Goal: Task Accomplishment & Management: Use online tool/utility

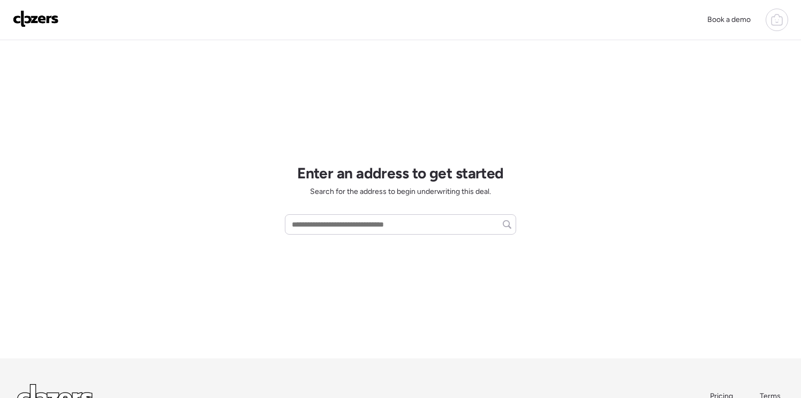
click at [776, 19] on icon at bounding box center [776, 19] width 13 height 13
click at [689, 80] on span "Report history" at bounding box center [673, 85] width 48 height 11
click at [360, 220] on div at bounding box center [400, 169] width 801 height 398
click at [350, 225] on input "text" at bounding box center [401, 224] width 222 height 15
paste input "**********"
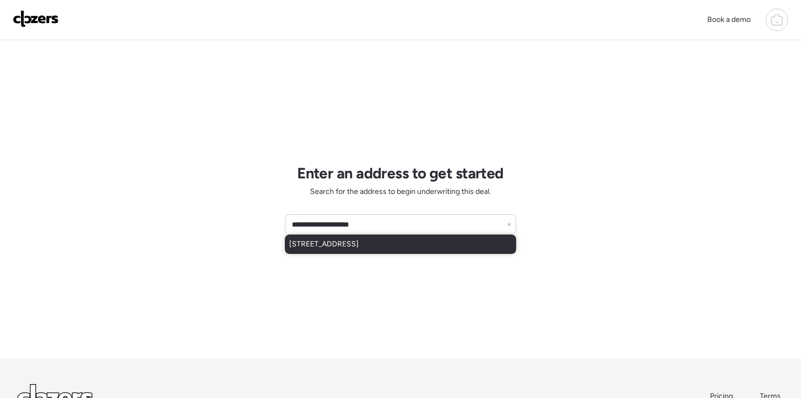
click at [359, 244] on span "2702 Kinamore Dr, Saint Louis, MO, 63136" at bounding box center [324, 244] width 70 height 11
type input "**********"
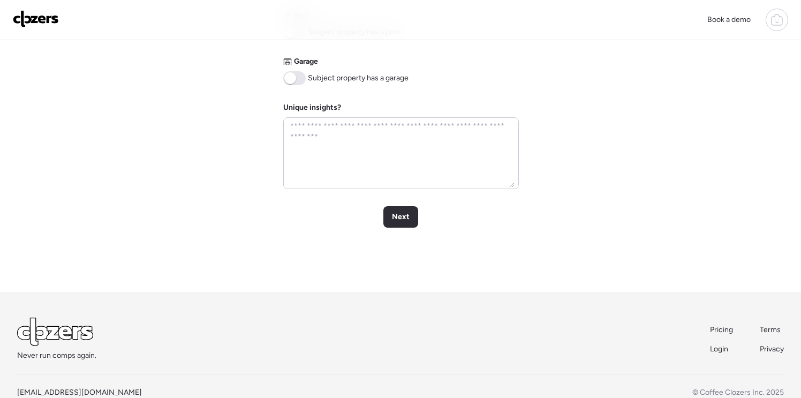
scroll to position [546, 0]
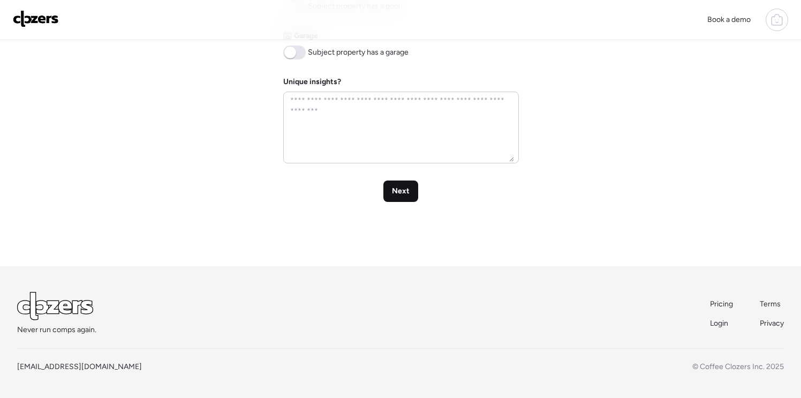
click at [399, 188] on span "Next" at bounding box center [401, 191] width 18 height 11
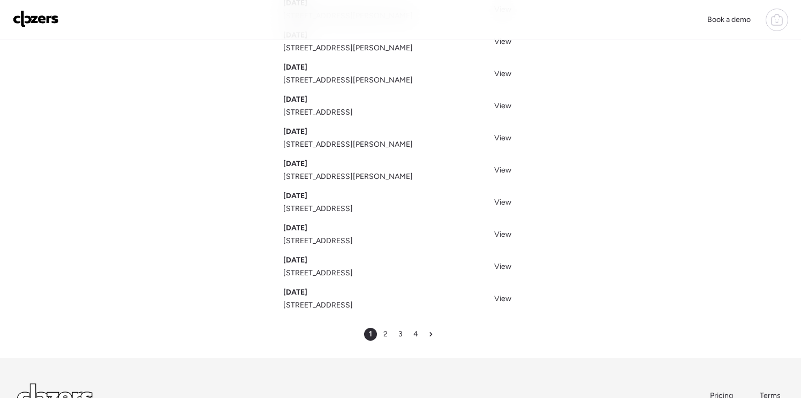
scroll to position [114, 0]
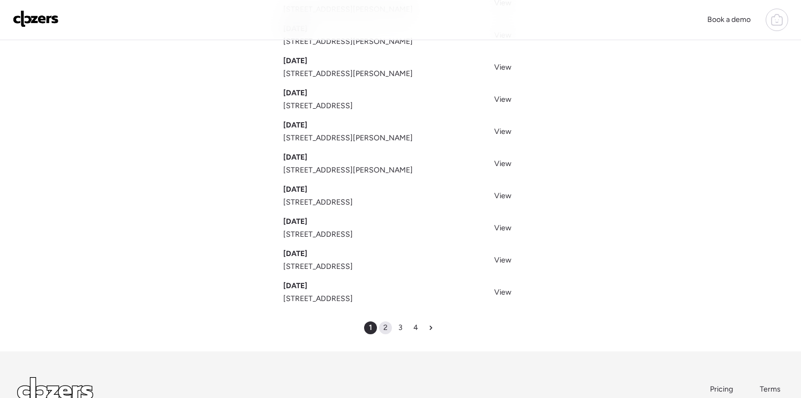
click at [385, 326] on span "2" at bounding box center [385, 327] width 4 height 11
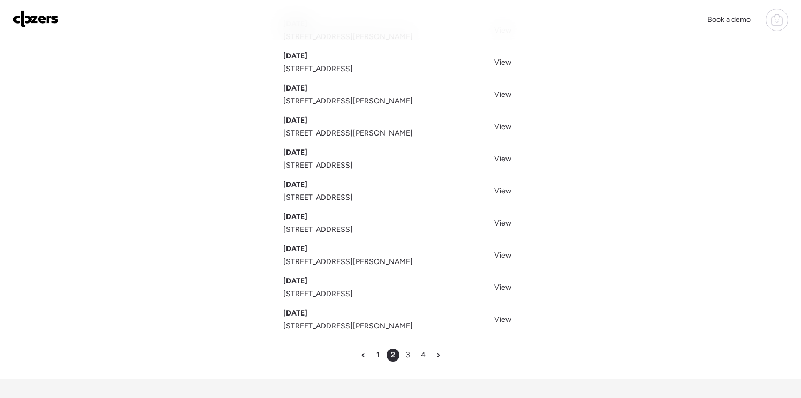
scroll to position [199, 0]
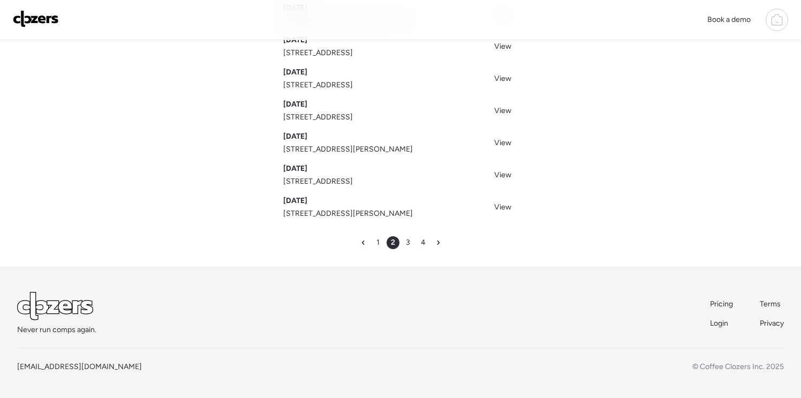
click at [380, 241] on div "1" at bounding box center [378, 242] width 13 height 13
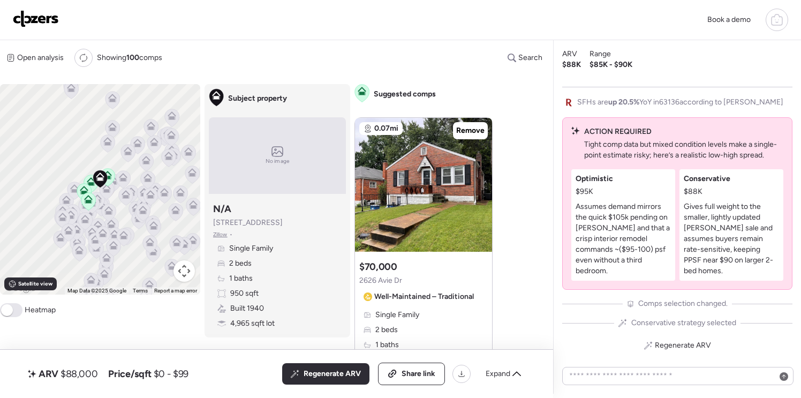
click at [775, 25] on icon at bounding box center [776, 21] width 11 height 9
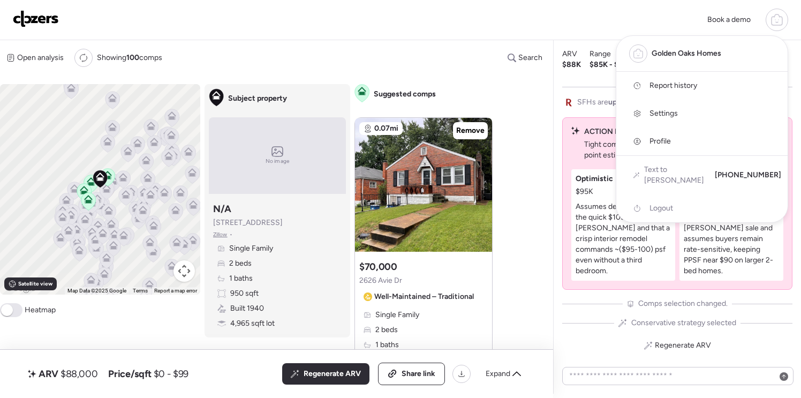
click at [709, 55] on span "Golden Oaks Homes" at bounding box center [686, 53] width 70 height 11
drag, startPoint x: 639, startPoint y: 54, endPoint x: 632, endPoint y: 53, distance: 7.0
click at [632, 53] on div at bounding box center [638, 53] width 18 height 18
drag, startPoint x: 698, startPoint y: 20, endPoint x: 687, endPoint y: 19, distance: 10.8
click at [698, 20] on div "Book a demo Golden Oaks Homes Report history Settings Profile Text to ARV +1 (6…" at bounding box center [400, 20] width 775 height 22
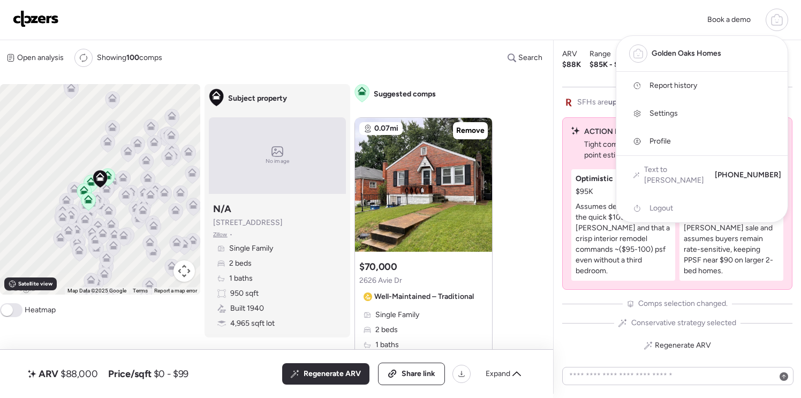
click at [600, 1] on div "Book a demo Golden Oaks Homes Report history Settings Profile Text to ARV +1 (6…" at bounding box center [400, 20] width 801 height 40
click at [657, 84] on span "Report history" at bounding box center [673, 85] width 48 height 11
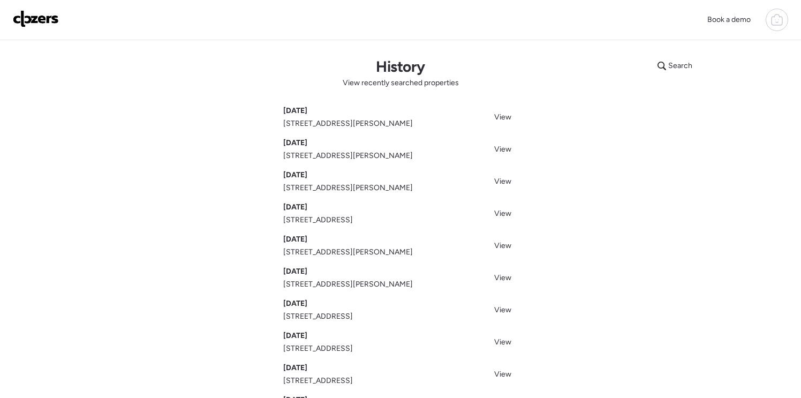
click at [41, 17] on img at bounding box center [36, 18] width 46 height 17
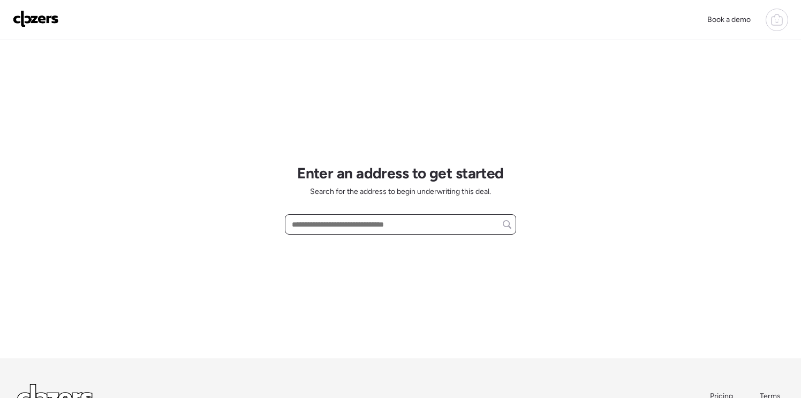
paste input "**********"
click at [412, 242] on span "[STREET_ADDRESS][PERSON_NAME]" at bounding box center [354, 244] width 130 height 11
type input "**********"
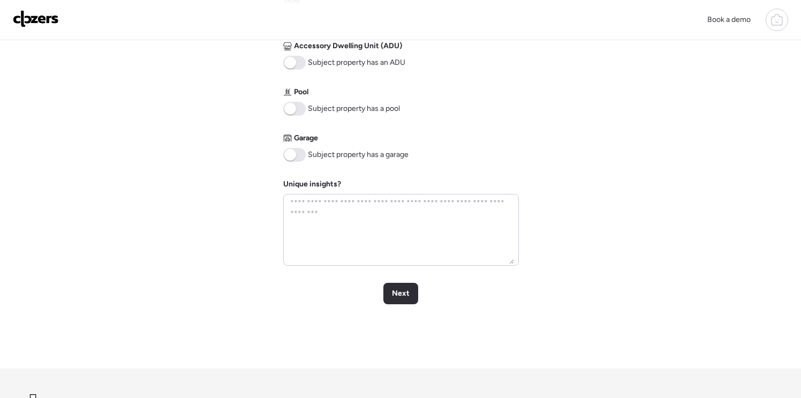
click at [399, 291] on span "Next" at bounding box center [401, 292] width 18 height 11
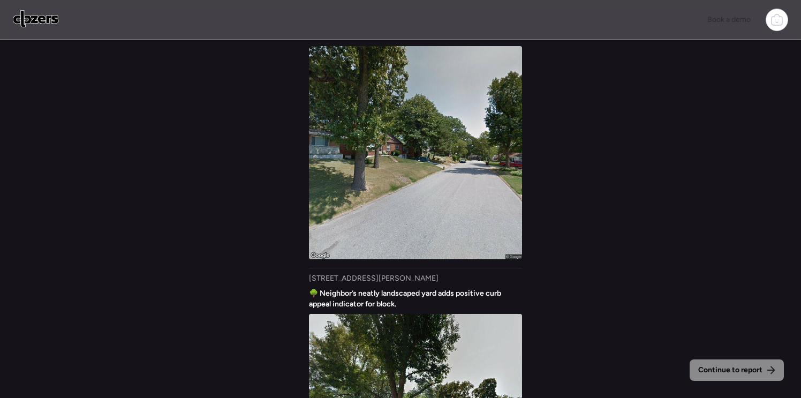
scroll to position [-170, 0]
click at [739, 368] on span "Continue to report" at bounding box center [730, 370] width 64 height 11
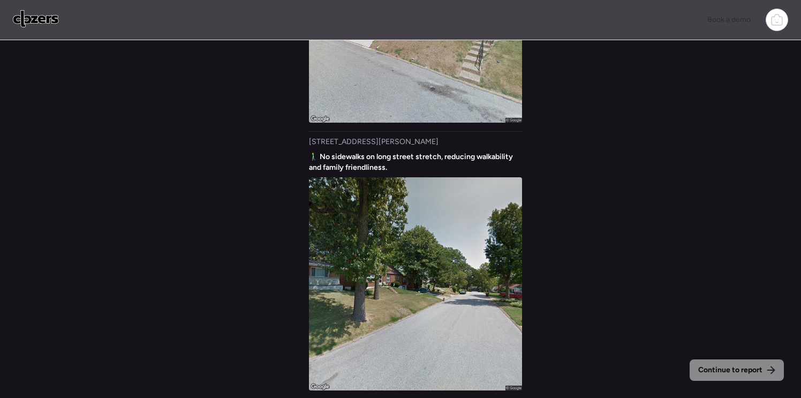
scroll to position [0, 0]
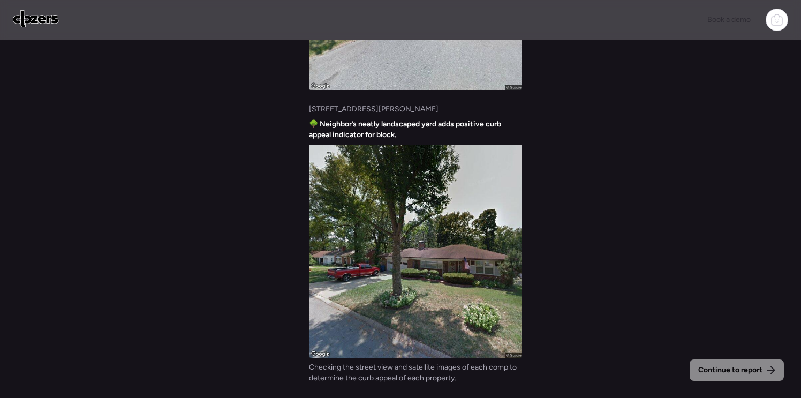
click at [573, 177] on div "Continue to report Gathering all comps... I found 100 possible comps near 7129 …" at bounding box center [400, 220] width 801 height 360
click at [744, 365] on span "Continue to report" at bounding box center [730, 370] width 64 height 11
click at [744, 371] on span "Continue to report" at bounding box center [730, 370] width 64 height 11
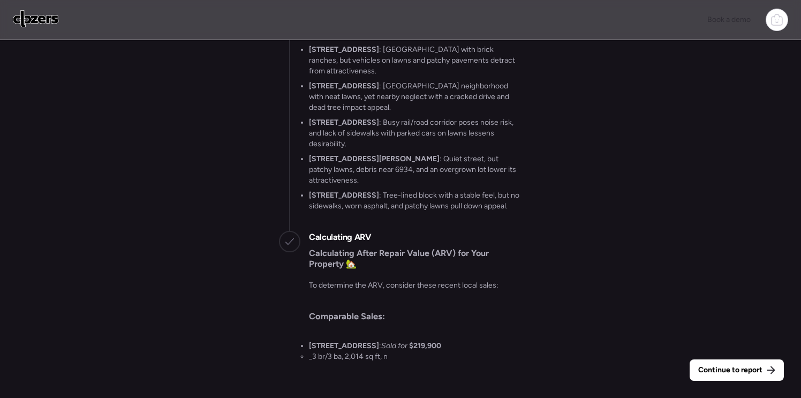
click at [751, 372] on span "Continue to report" at bounding box center [730, 370] width 64 height 11
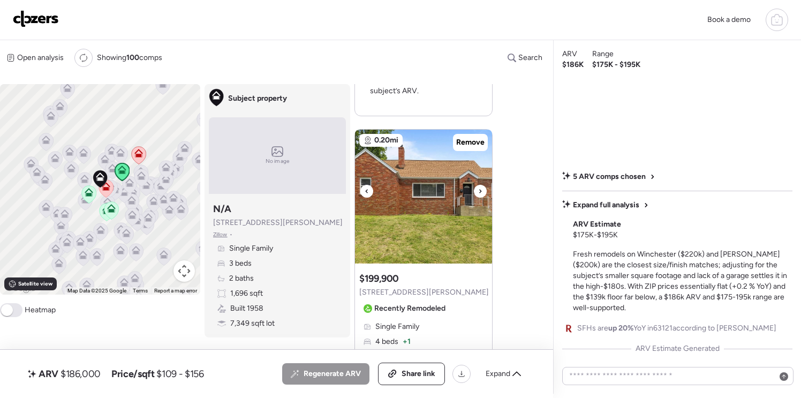
scroll to position [490, 0]
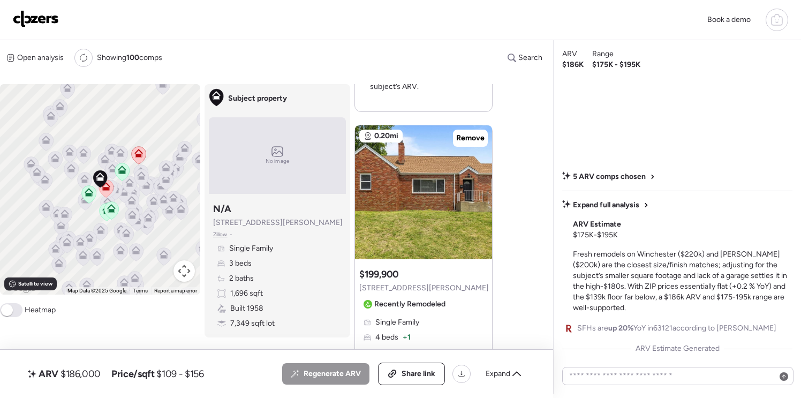
click at [196, 367] on span "$109 - $156" at bounding box center [179, 373] width 47 height 13
click at [509, 375] on span "Expand" at bounding box center [498, 373] width 25 height 11
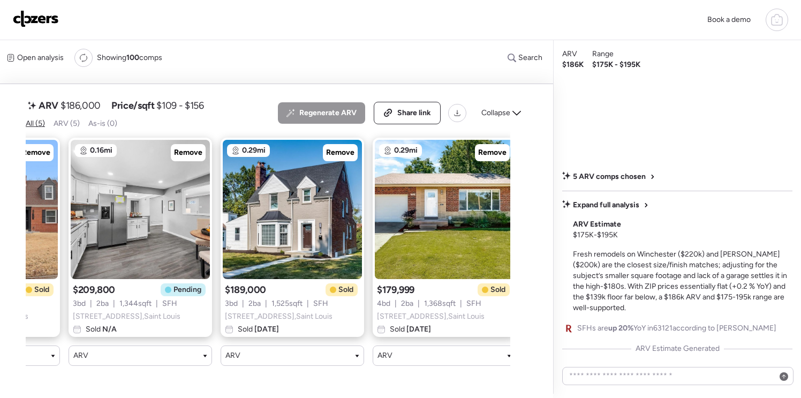
scroll to position [0, 284]
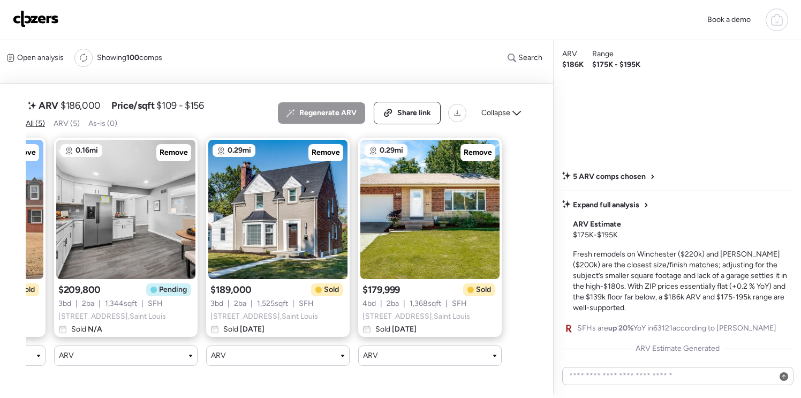
click at [508, 118] on span "Collapse" at bounding box center [495, 113] width 29 height 11
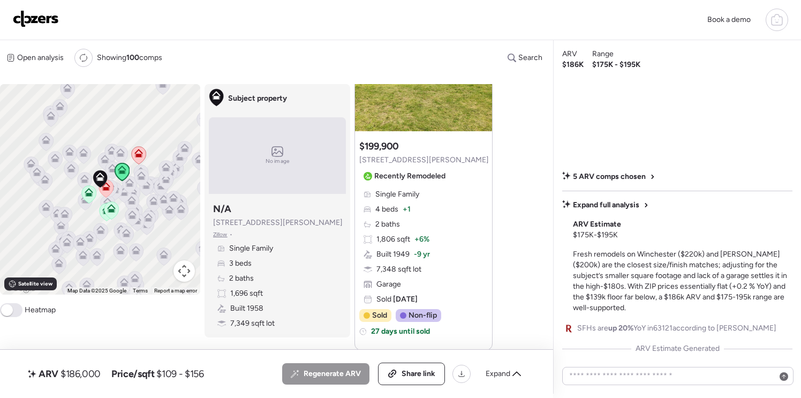
scroll to position [617, 0]
click at [277, 268] on div "Single Family 3 beds 2 baths 1,696 sqft Built 1958 7,349 sqft lot" at bounding box center [277, 286] width 128 height 86
drag, startPoint x: 265, startPoint y: 241, endPoint x: 298, endPoint y: 323, distance: 88.2
click at [262, 240] on div "Subject property N/A 7129 Farley Ave Zillow • Single Family 3 beds 2 baths 1,69…" at bounding box center [277, 265] width 137 height 135
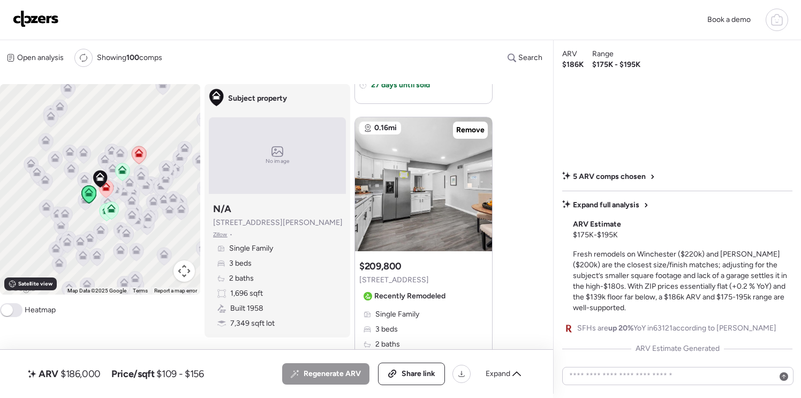
scroll to position [857, 0]
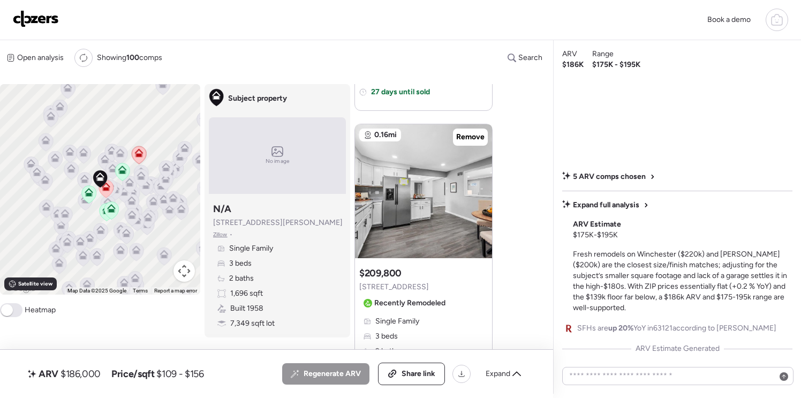
click at [14, 309] on span at bounding box center [11, 310] width 22 height 14
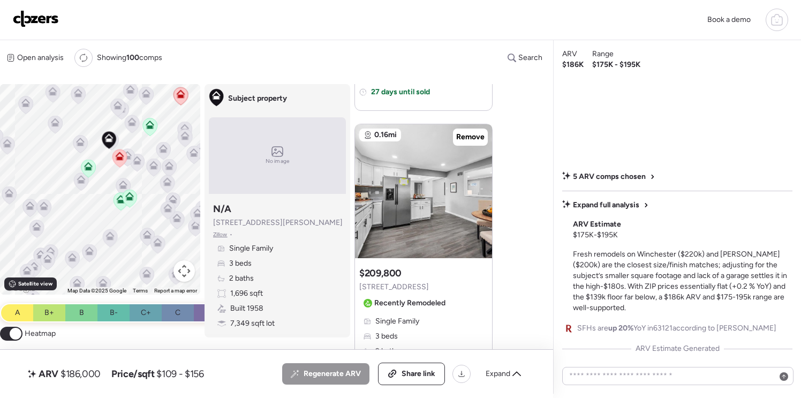
click at [518, 376] on icon at bounding box center [516, 373] width 9 height 9
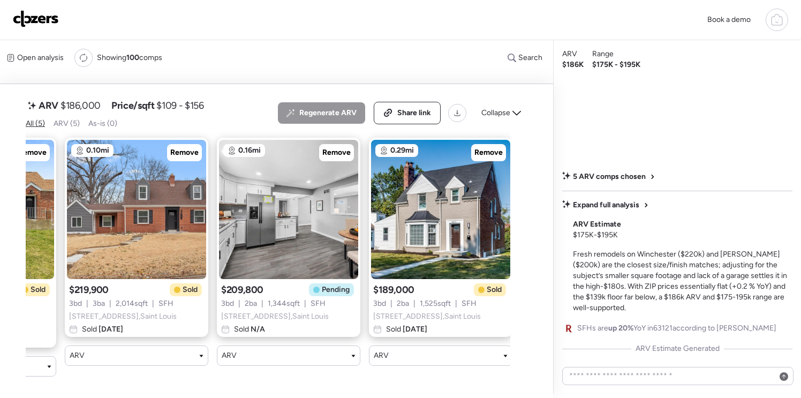
scroll to position [0, 111]
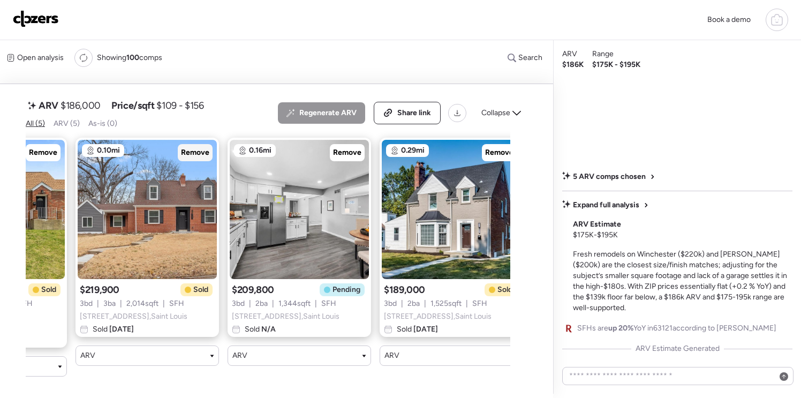
click at [198, 158] on span "Remove" at bounding box center [195, 152] width 28 height 11
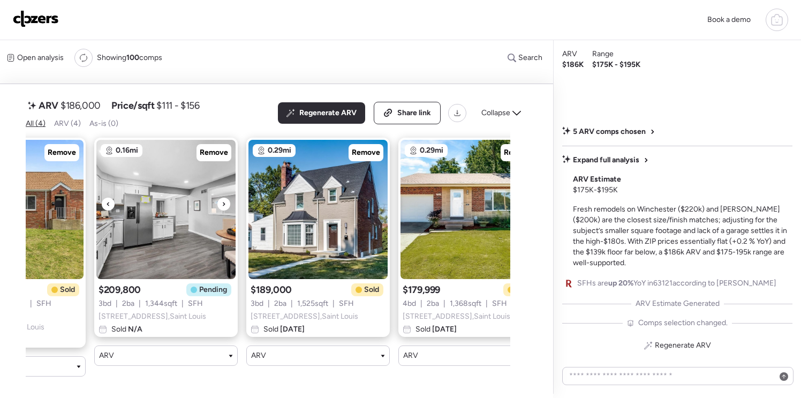
scroll to position [0, 132]
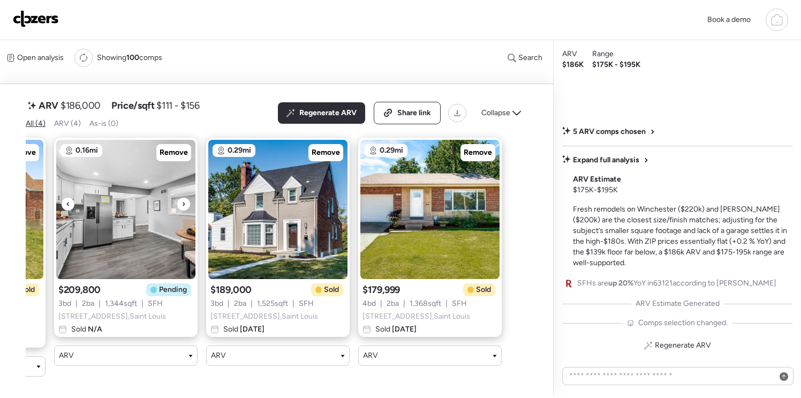
click at [183, 210] on icon at bounding box center [183, 204] width 4 height 13
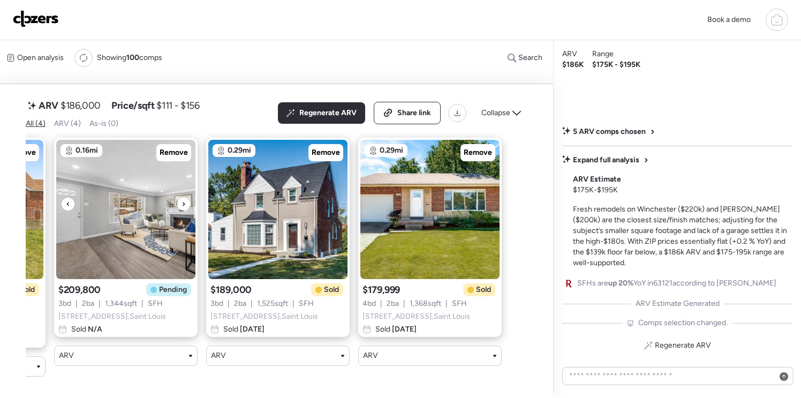
click at [183, 210] on icon at bounding box center [183, 204] width 4 height 13
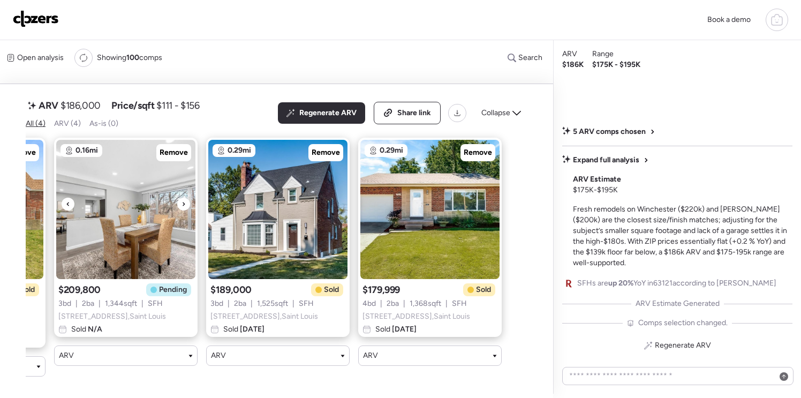
click at [183, 210] on icon at bounding box center [183, 204] width 4 height 13
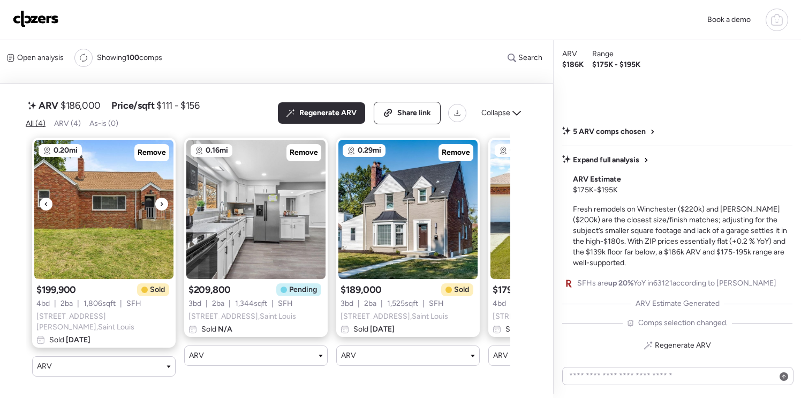
scroll to position [0, 0]
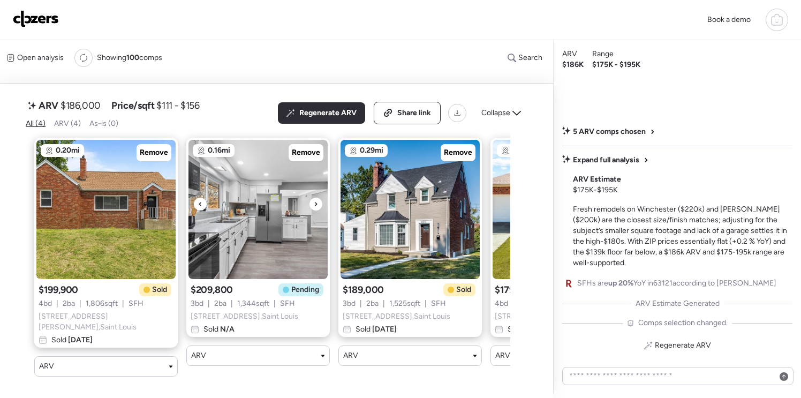
click at [316, 210] on icon at bounding box center [316, 204] width 4 height 13
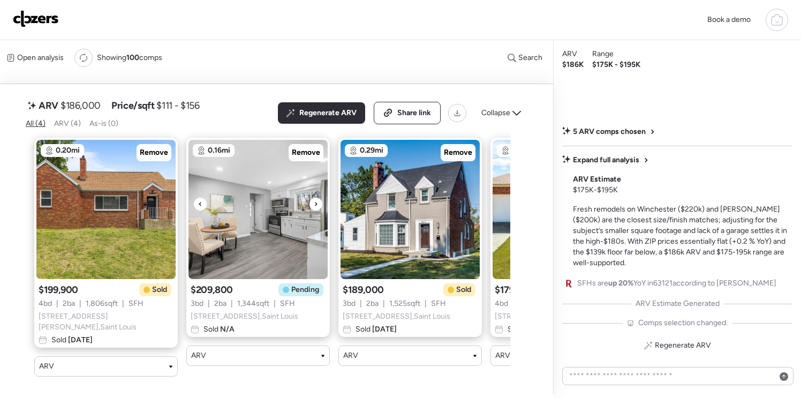
click at [316, 206] on icon at bounding box center [316, 204] width 2 height 4
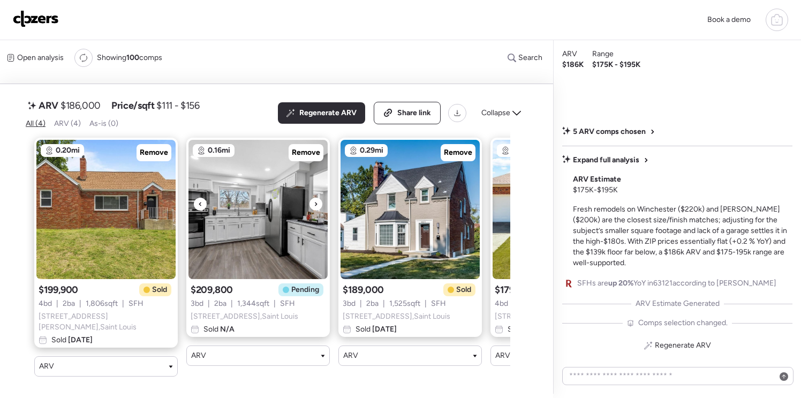
click at [316, 206] on icon at bounding box center [316, 204] width 2 height 4
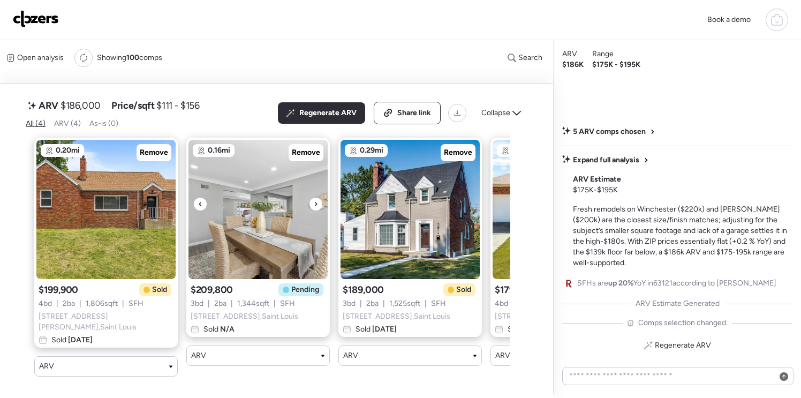
click at [316, 206] on icon at bounding box center [316, 204] width 2 height 4
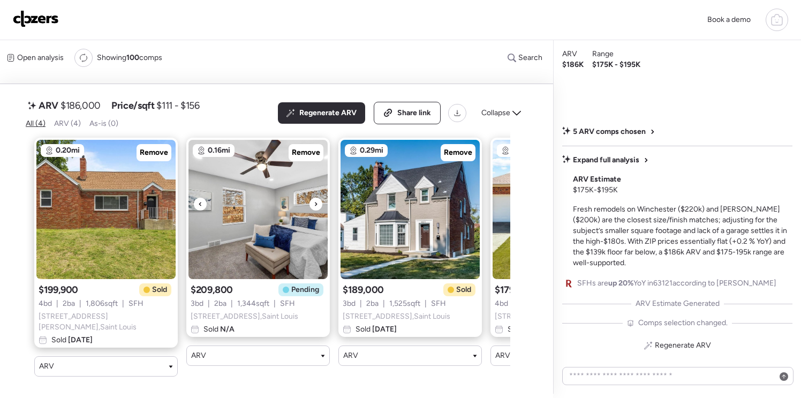
click at [316, 206] on icon at bounding box center [316, 204] width 2 height 4
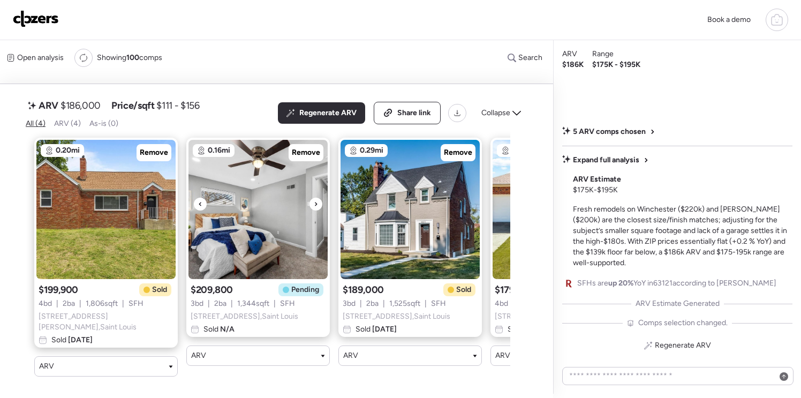
click at [316, 206] on icon at bounding box center [316, 204] width 2 height 4
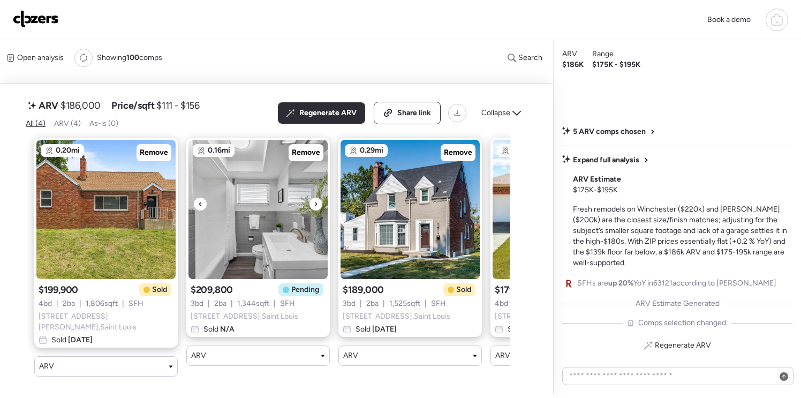
click at [316, 206] on icon at bounding box center [316, 204] width 2 height 4
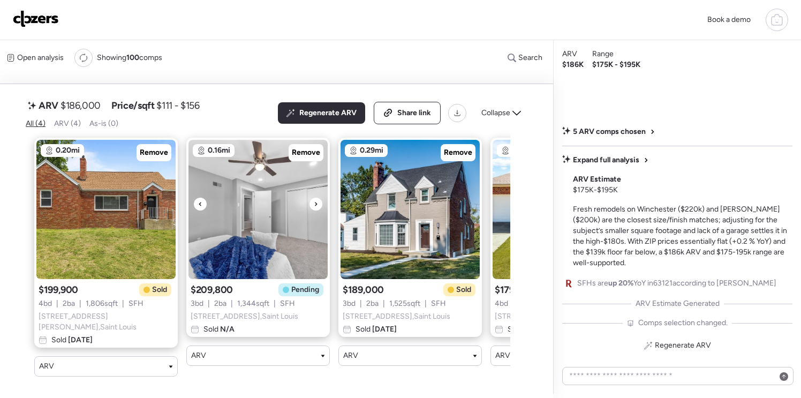
click at [316, 206] on icon at bounding box center [316, 204] width 2 height 4
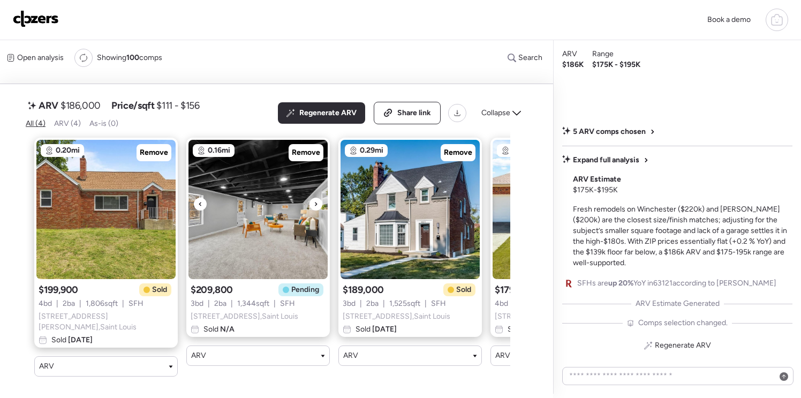
click at [316, 206] on icon at bounding box center [316, 204] width 2 height 4
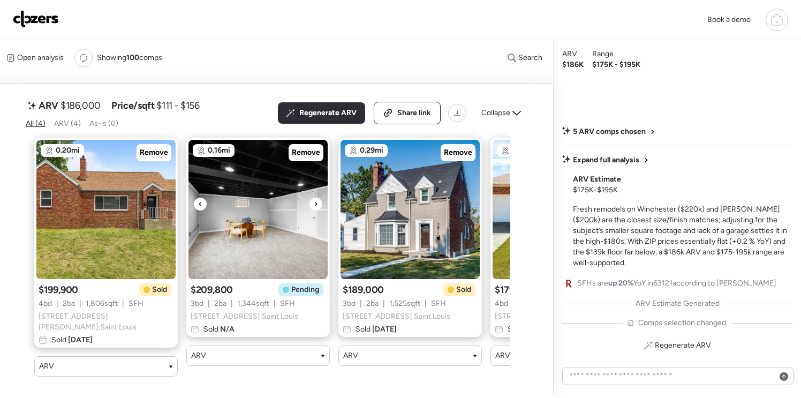
click at [316, 206] on icon at bounding box center [316, 204] width 2 height 4
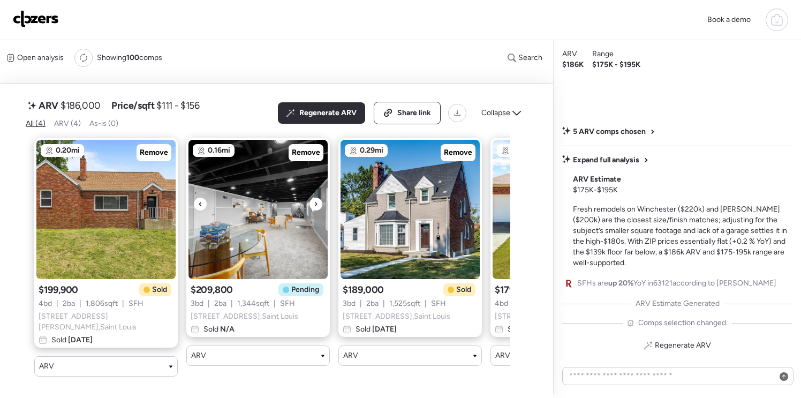
click at [316, 206] on icon at bounding box center [316, 204] width 2 height 4
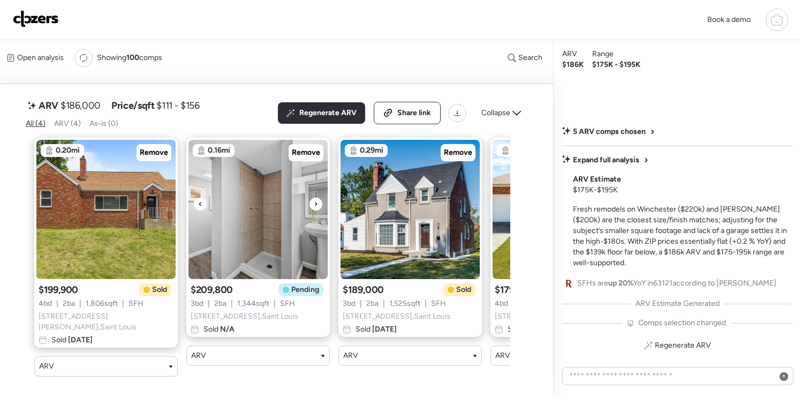
click at [316, 206] on icon at bounding box center [316, 204] width 2 height 4
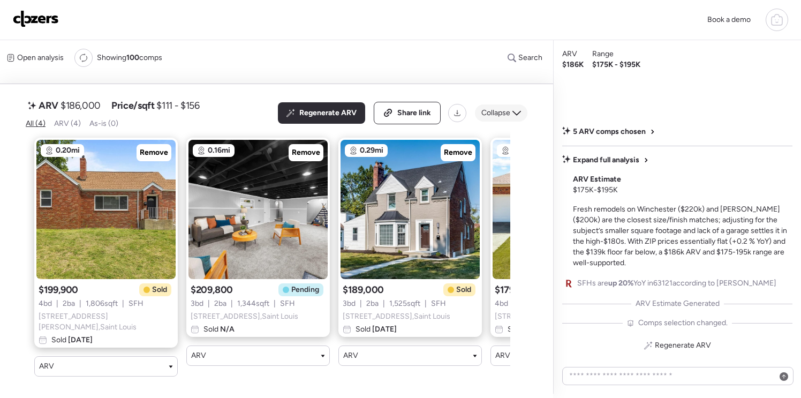
click at [513, 117] on icon at bounding box center [516, 113] width 9 height 9
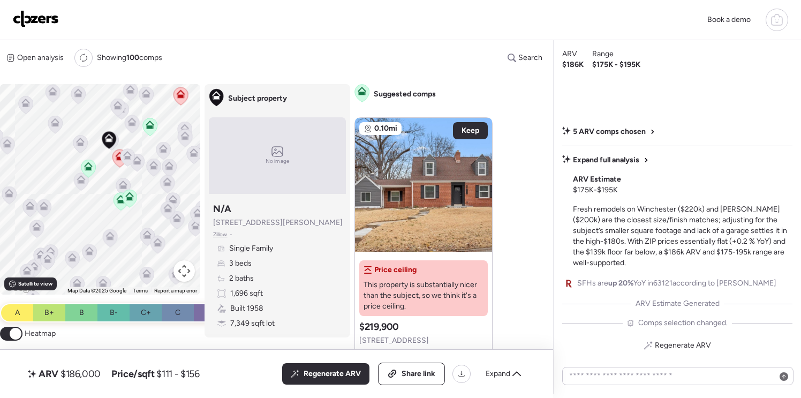
click at [780, 22] on icon at bounding box center [776, 19] width 13 height 13
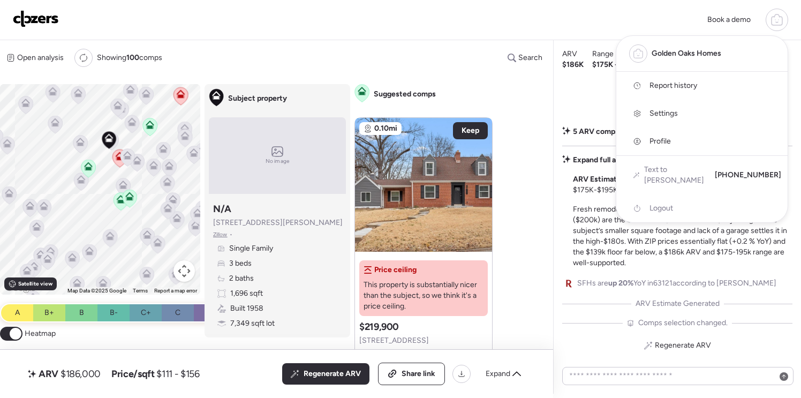
click at [669, 87] on span "Report history" at bounding box center [673, 85] width 48 height 11
